Goal: Information Seeking & Learning: Learn about a topic

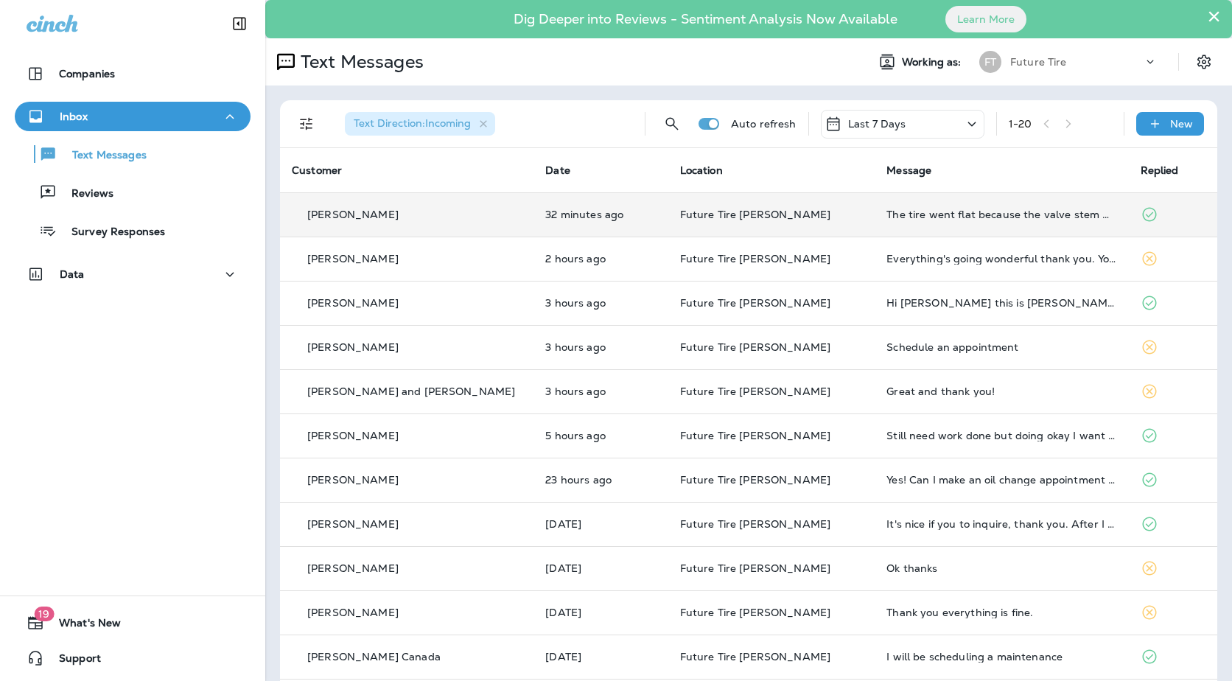
click at [777, 222] on td "Future Tire [PERSON_NAME]" at bounding box center [771, 214] width 207 height 44
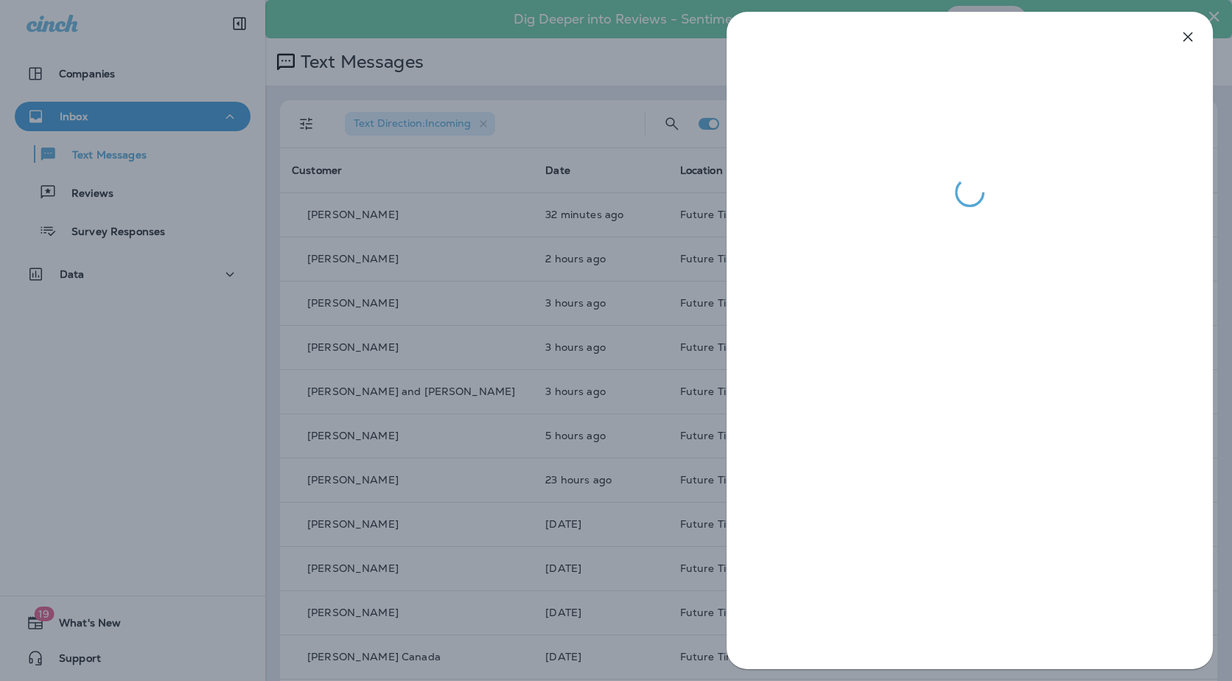
click at [600, 363] on div at bounding box center [616, 340] width 1232 height 681
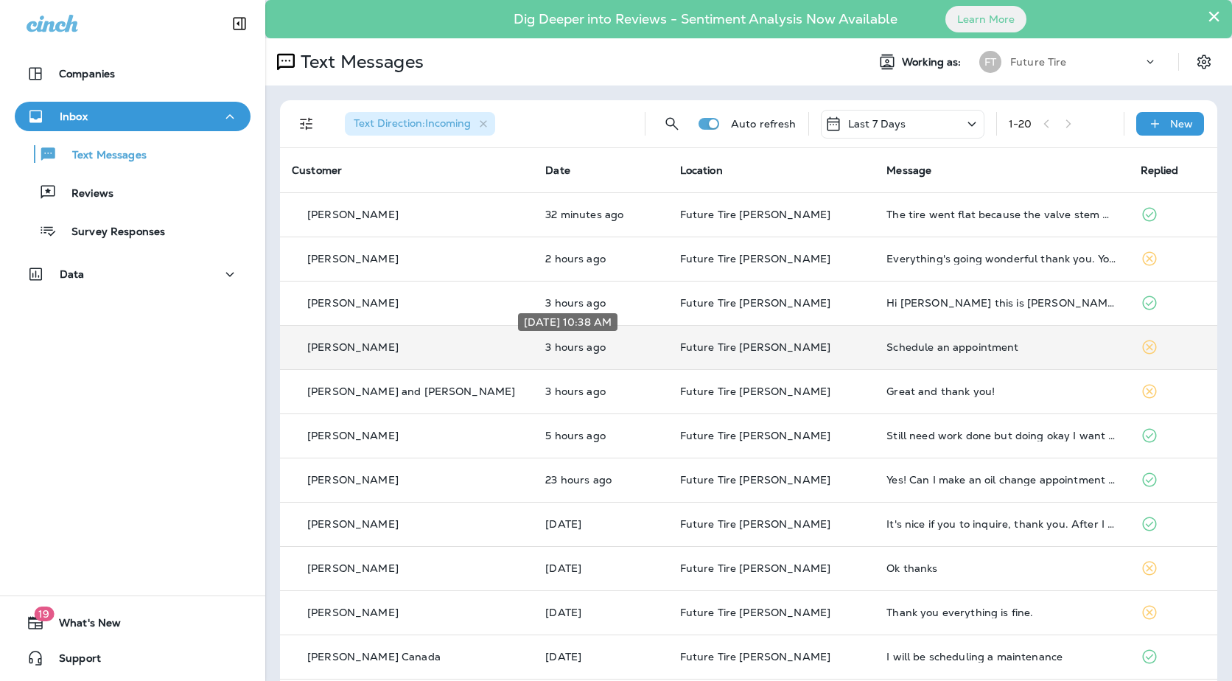
click at [620, 349] on p "3 hours ago" at bounding box center [600, 347] width 111 height 12
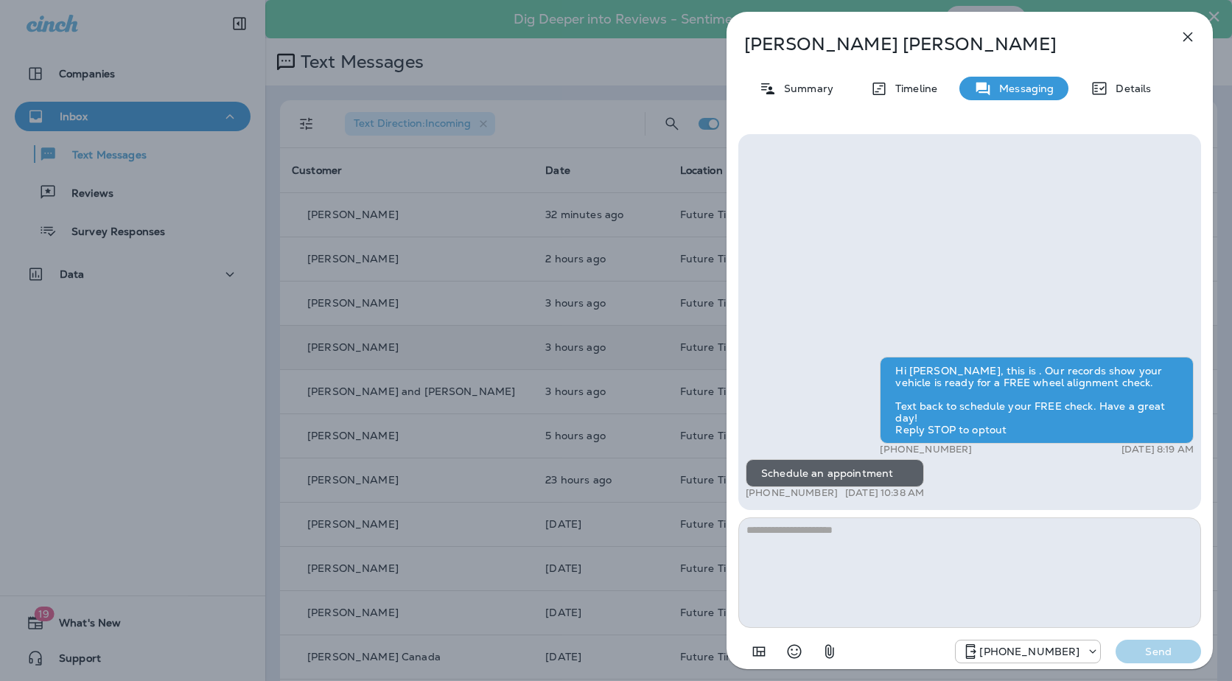
click at [418, 354] on div "Rebekah Wilson Summary Timeline Messaging Details Hi Rebekah, this is . Our rec…" at bounding box center [616, 340] width 1232 height 681
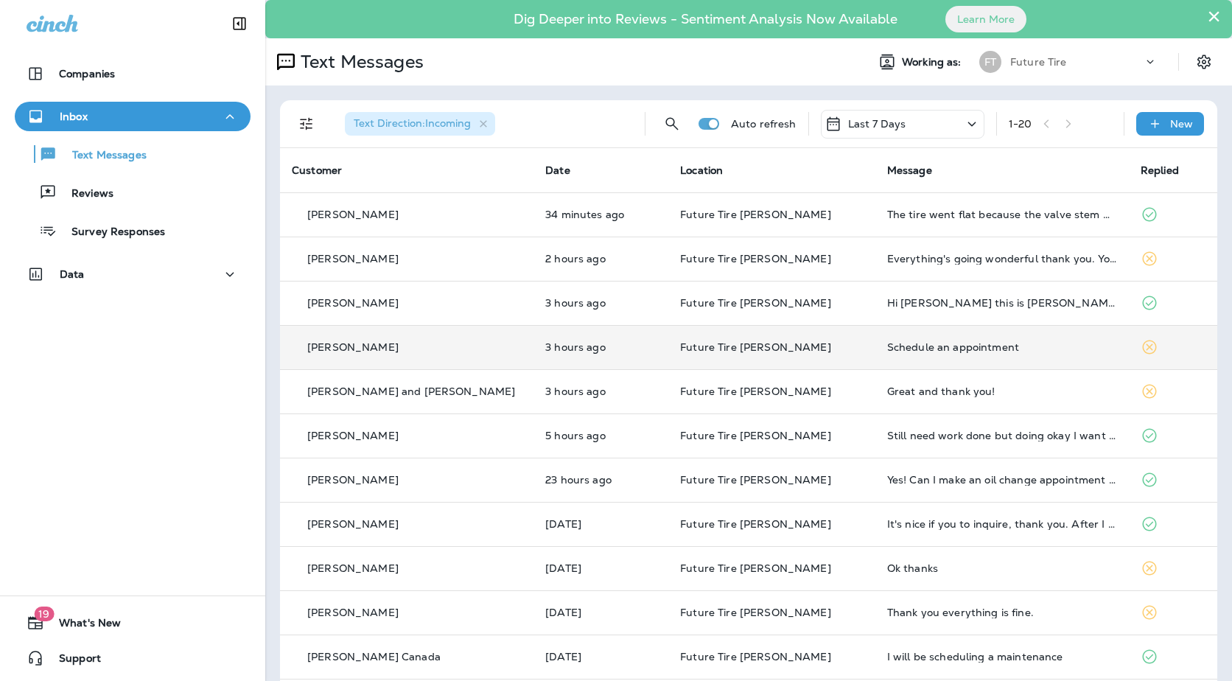
click at [672, 222] on td "Future Tire [PERSON_NAME]" at bounding box center [771, 214] width 207 height 44
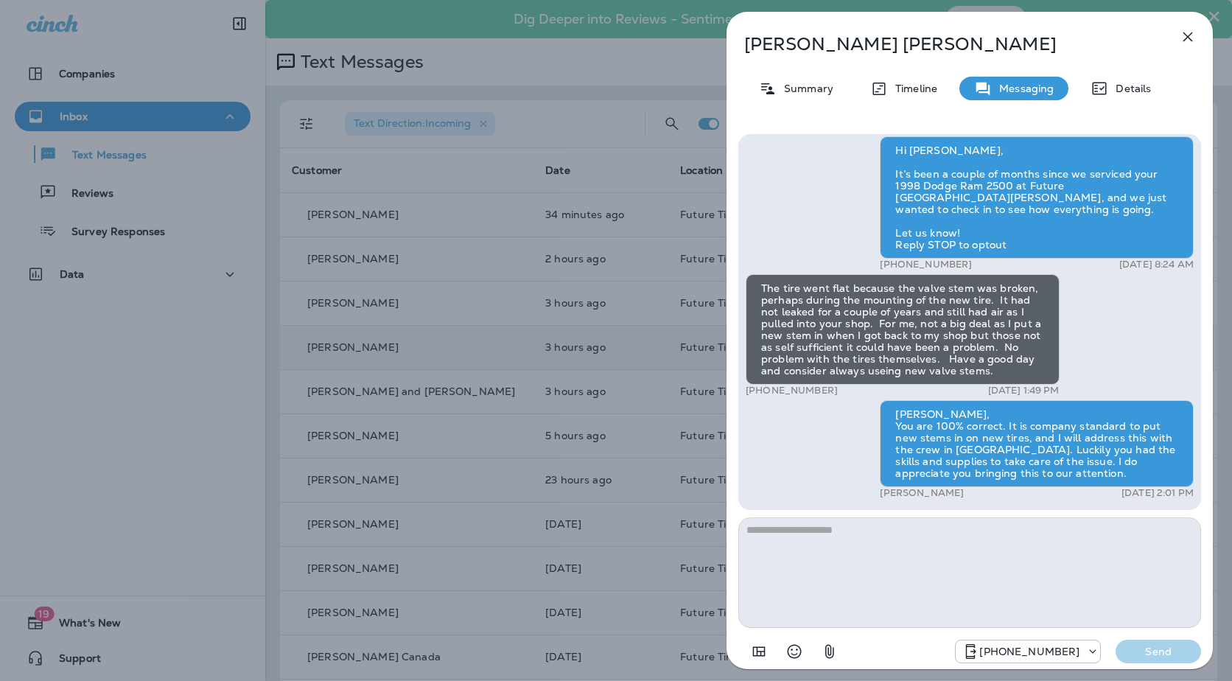
click at [520, 314] on div "Tim Jones Summary Timeline Messaging Details Hi Tim, It’s been a couple of mont…" at bounding box center [616, 340] width 1232 height 681
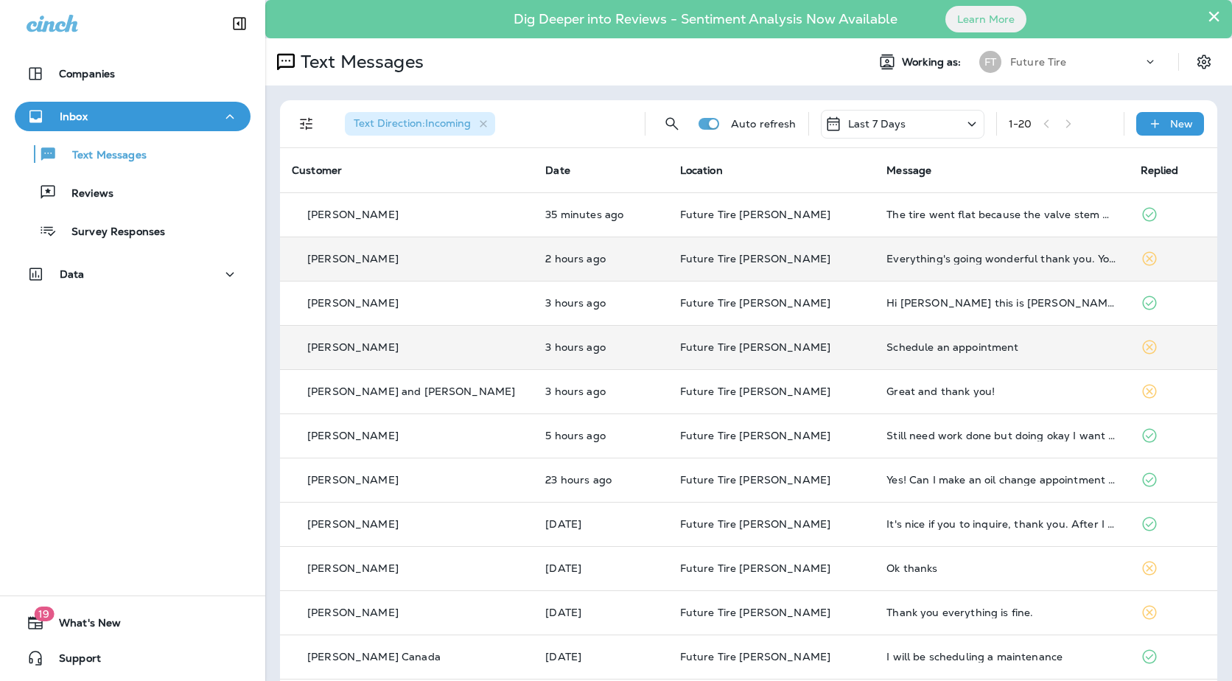
click at [815, 267] on td "Future Tire [PERSON_NAME]" at bounding box center [771, 258] width 207 height 44
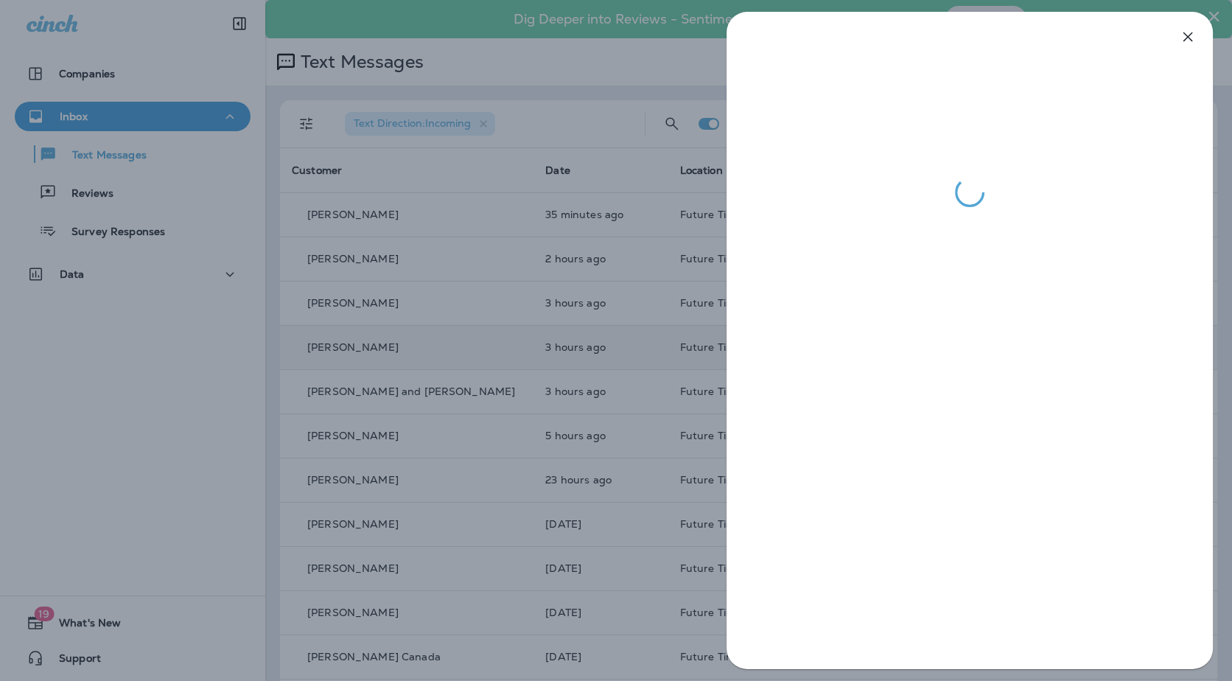
click at [605, 306] on div at bounding box center [616, 340] width 1232 height 681
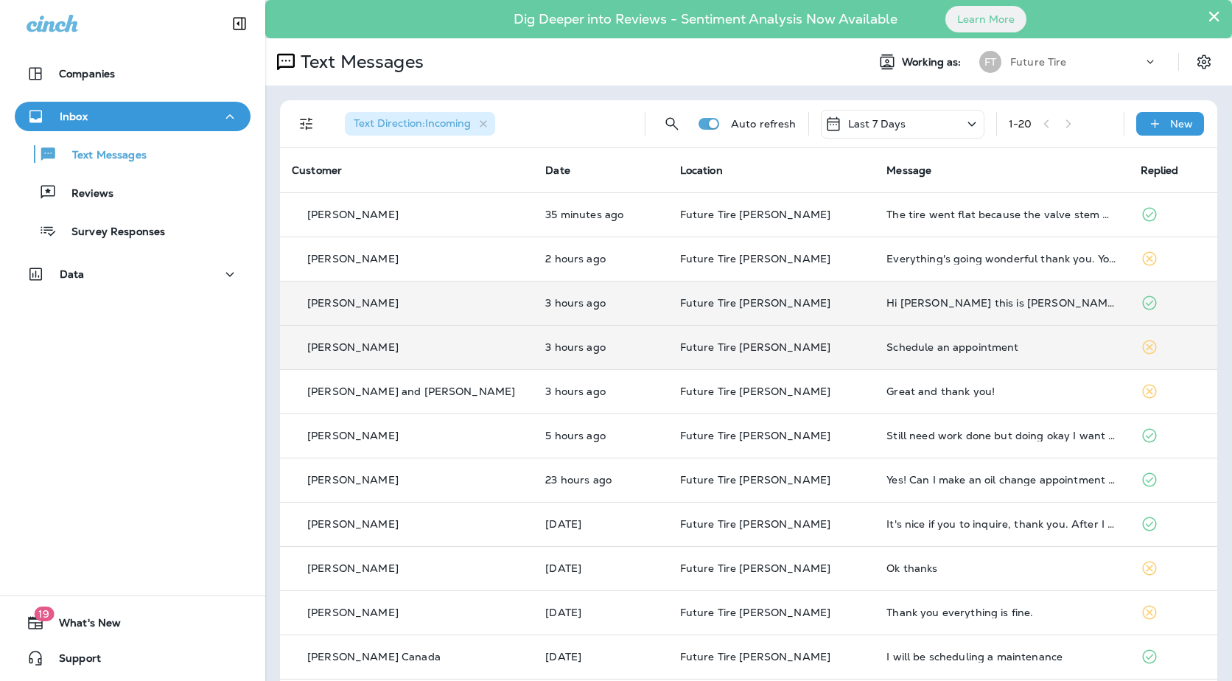
click at [800, 299] on p "Future Tire [PERSON_NAME]" at bounding box center [771, 303] width 183 height 12
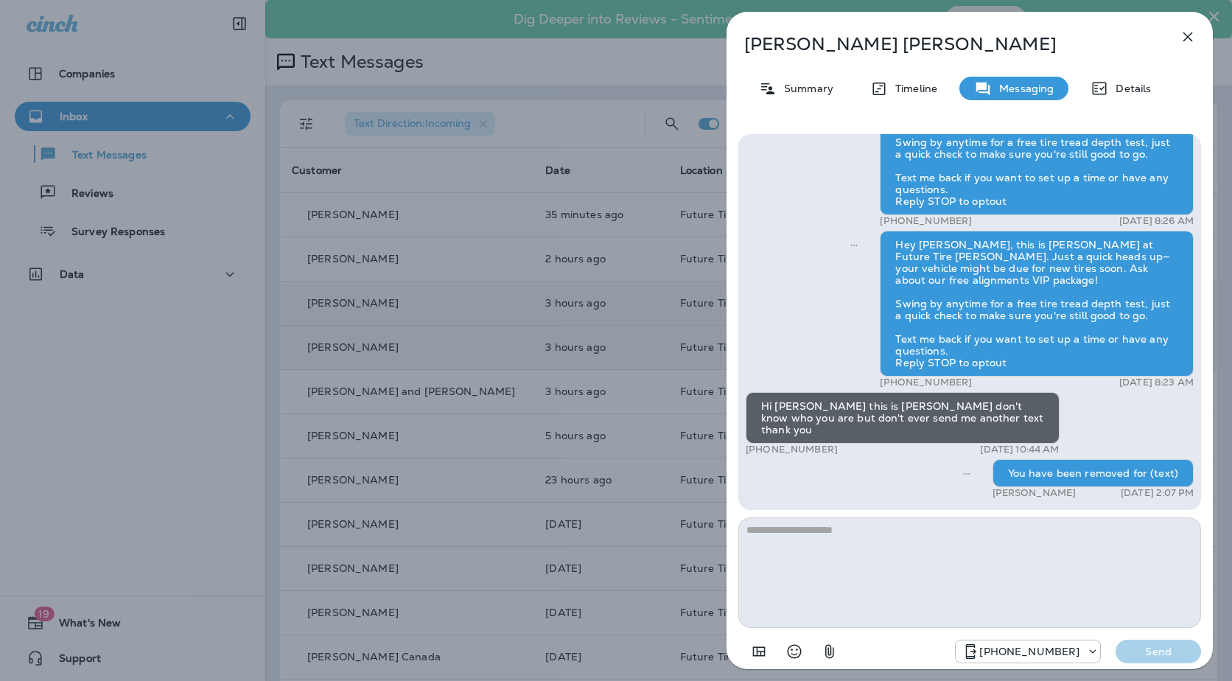
click at [619, 365] on div "Stella Scott Summary Timeline Messaging Details Hey Stella, this is Eric at Fut…" at bounding box center [616, 340] width 1232 height 681
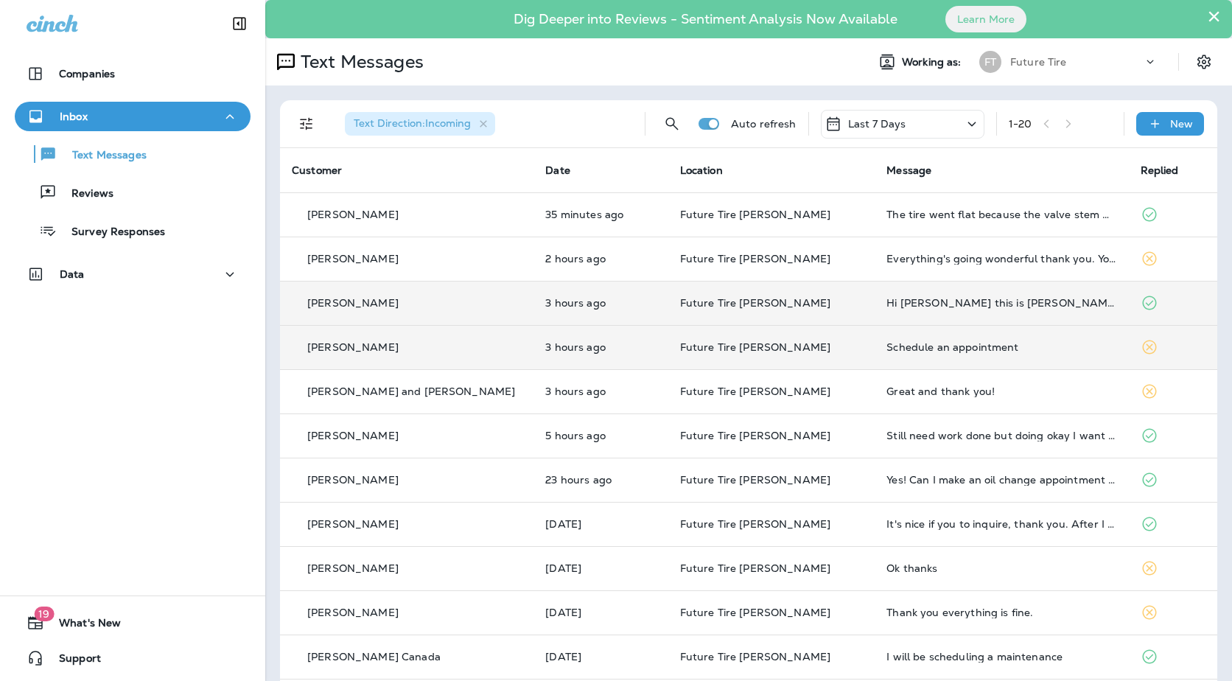
click at [643, 345] on td "3 hours ago" at bounding box center [600, 347] width 134 height 44
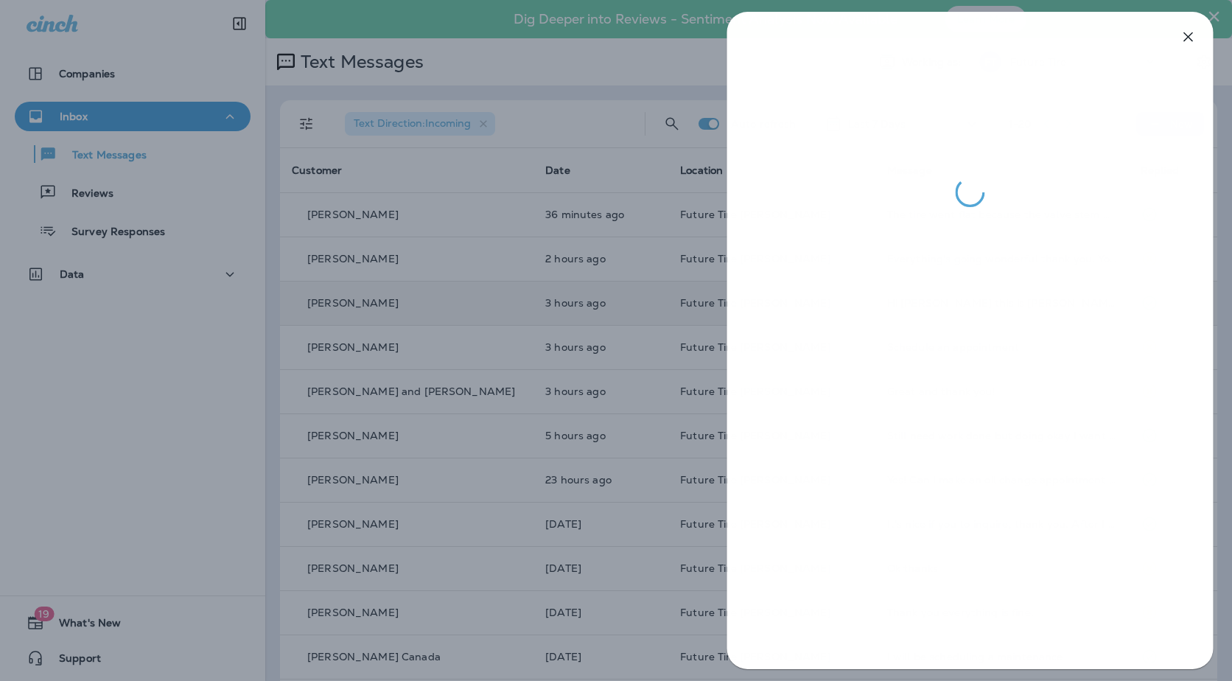
click at [581, 295] on div at bounding box center [616, 340] width 1232 height 681
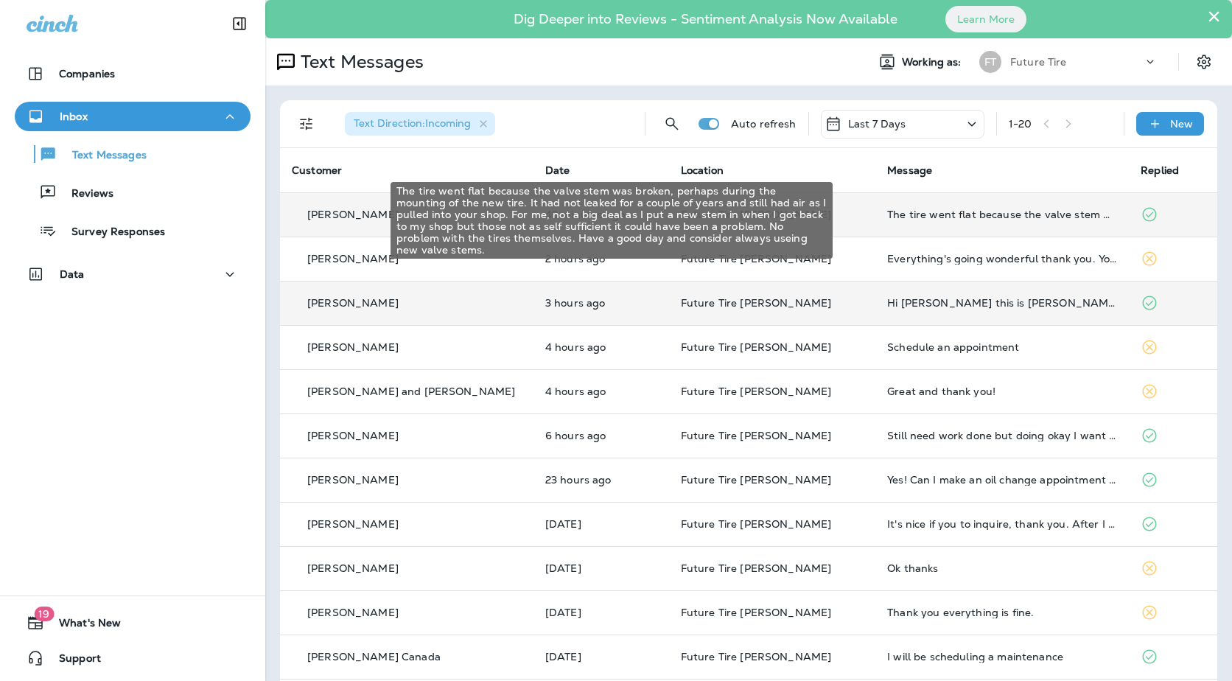
click at [905, 218] on div "The tire went flat because the valve stem was broken, perhaps during the mounti…" at bounding box center [1002, 214] width 230 height 12
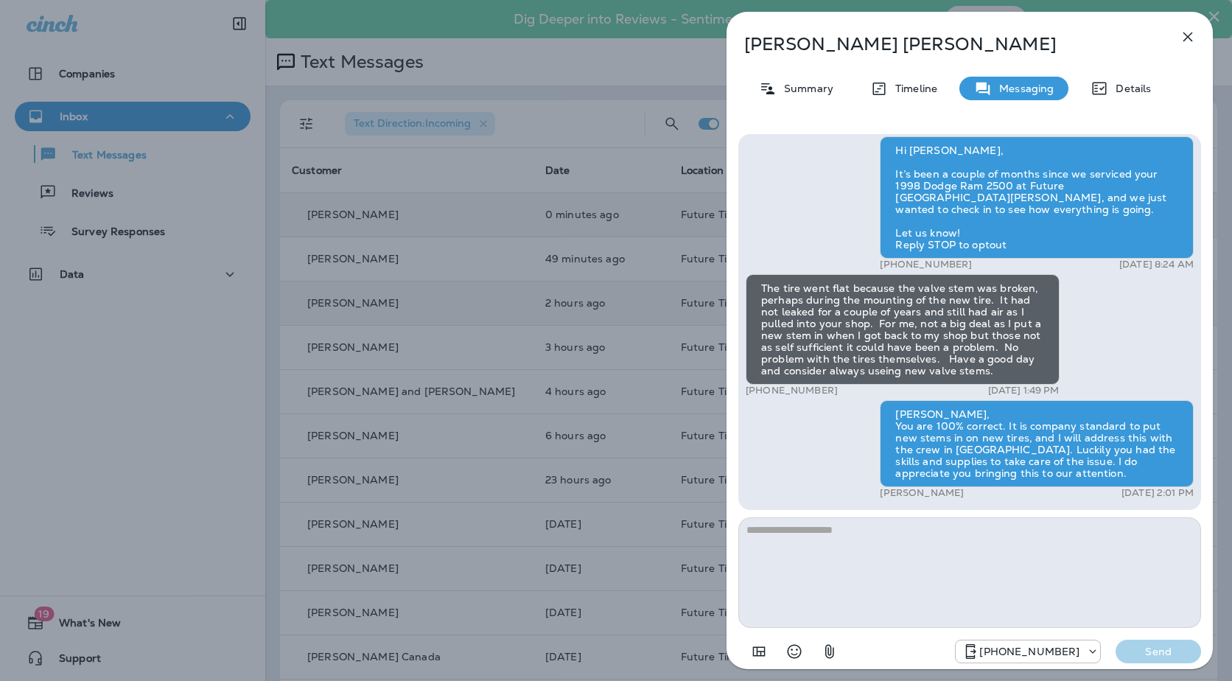
click at [470, 284] on div "Tim Jones Summary Timeline Messaging Details Hi Tim, It’s been a couple of mont…" at bounding box center [616, 340] width 1232 height 681
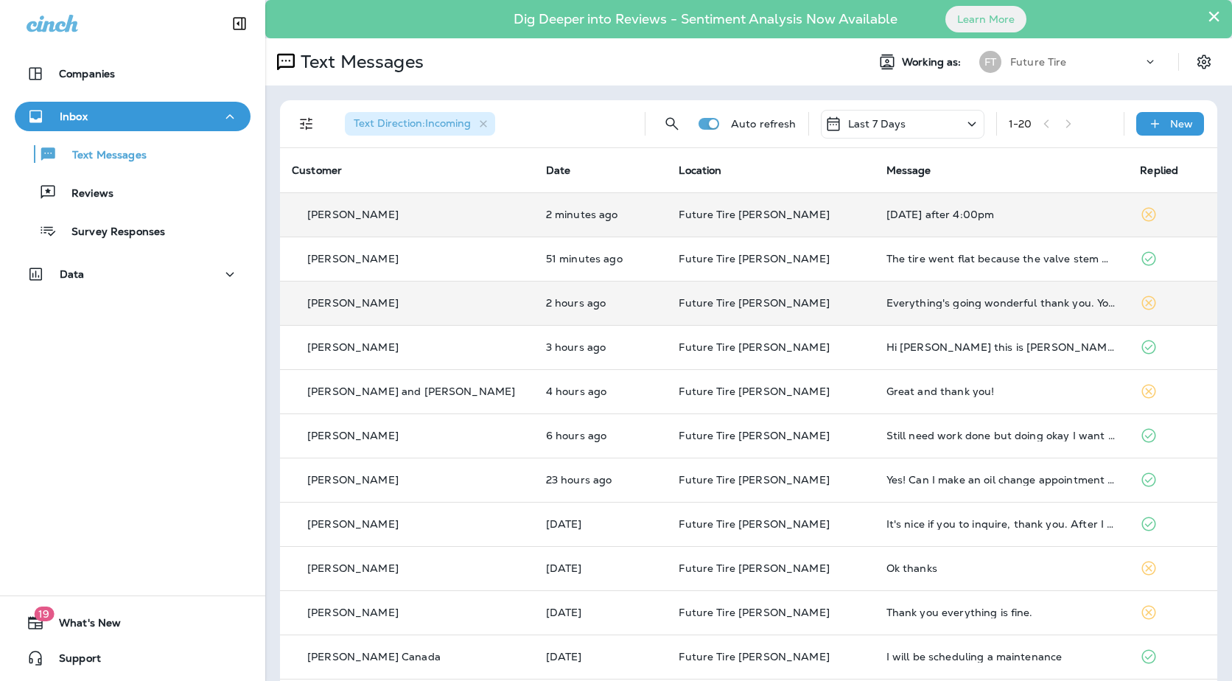
click at [471, 314] on td "[PERSON_NAME]" at bounding box center [407, 303] width 254 height 44
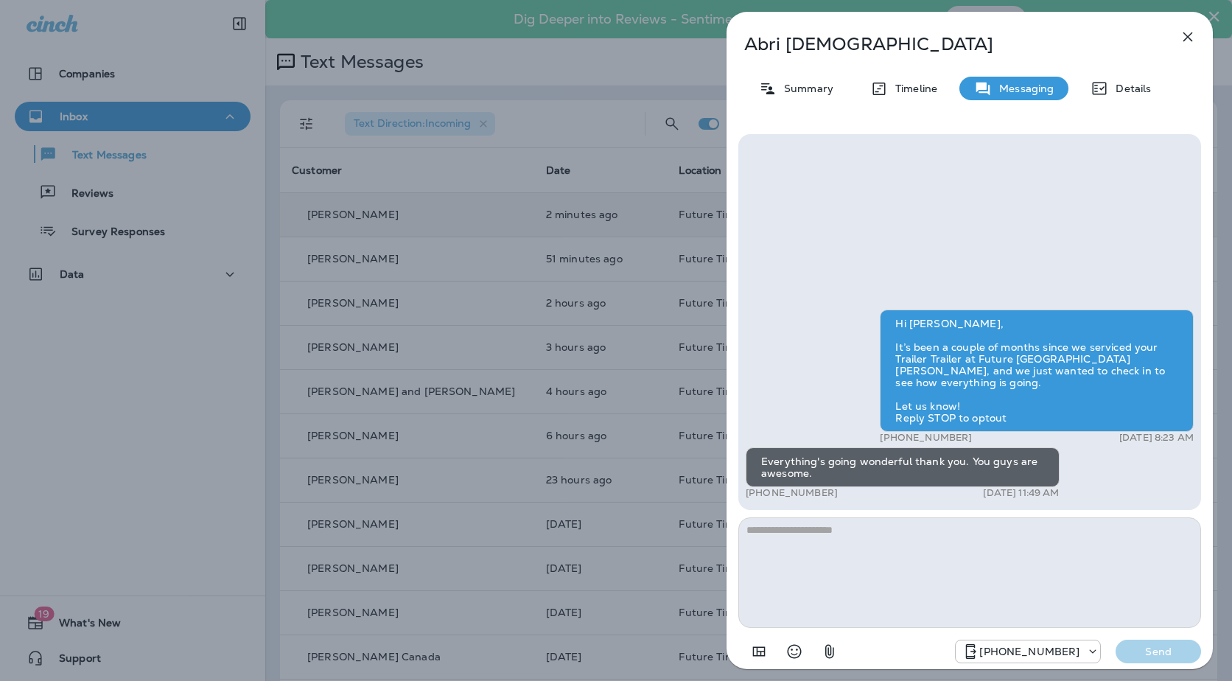
click at [467, 347] on div "Abri Amon Summary Timeline Messaging Details Hi Abri, It’s been a couple of mon…" at bounding box center [616, 340] width 1232 height 681
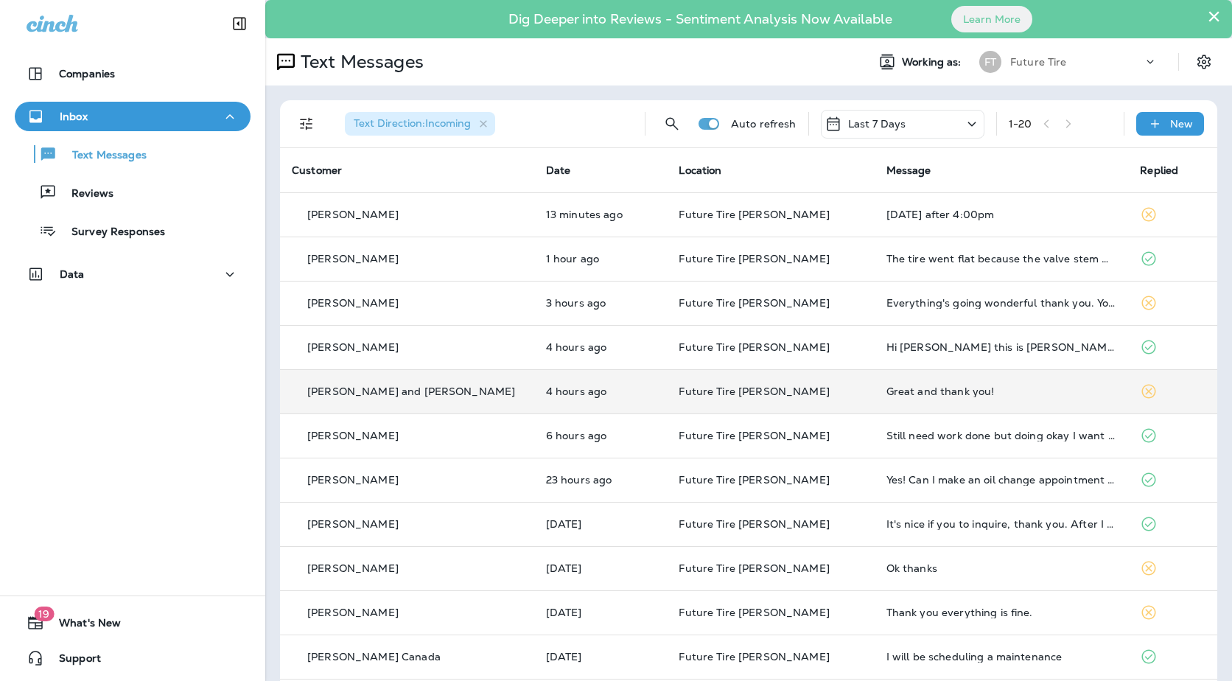
click at [823, 390] on td "Future Tire [PERSON_NAME]" at bounding box center [770, 391] width 207 height 44
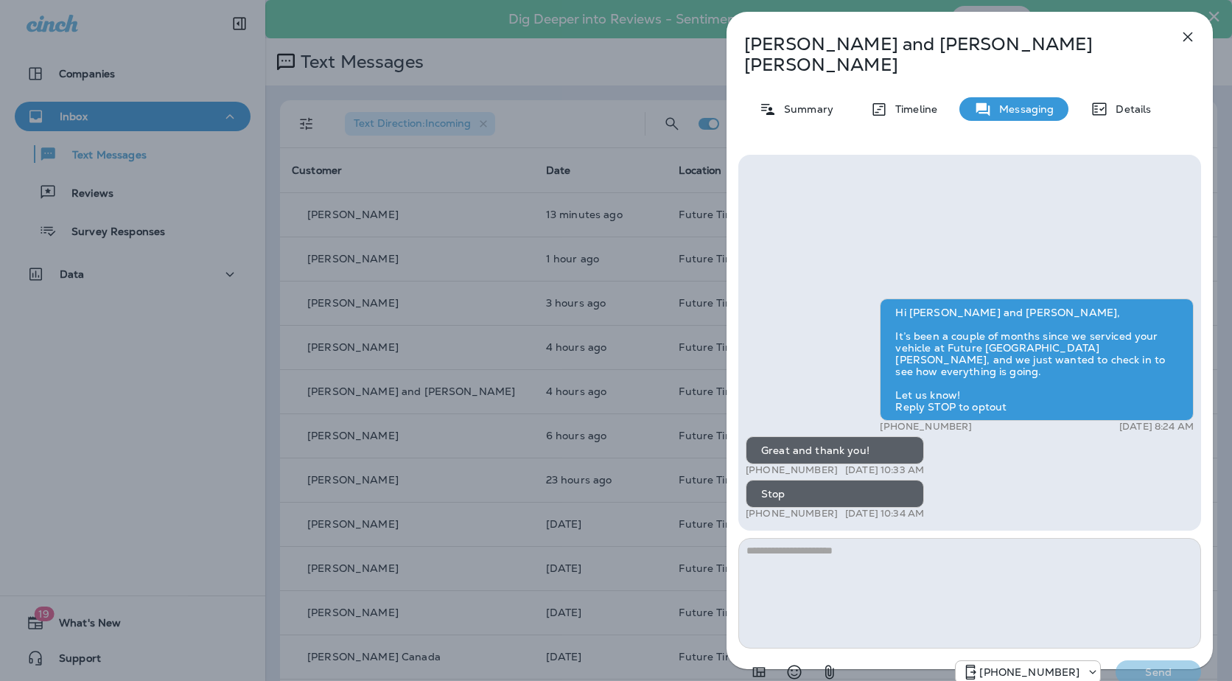
click at [487, 372] on div "George and Becky Williams Summary Timeline Messaging Details Hi George and Beck…" at bounding box center [616, 340] width 1232 height 681
